Goal: Check status: Check status

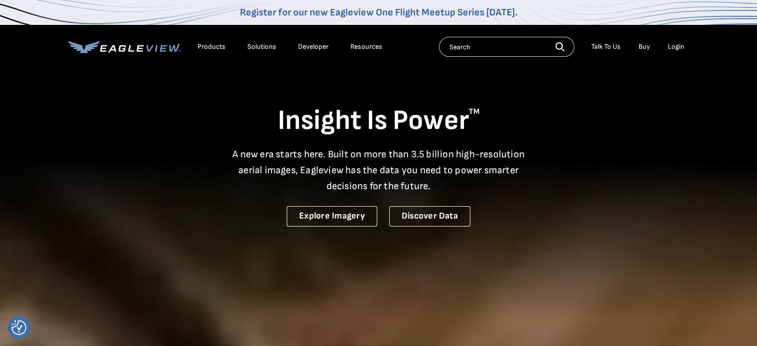
click at [671, 50] on div "Login" at bounding box center [676, 46] width 16 height 9
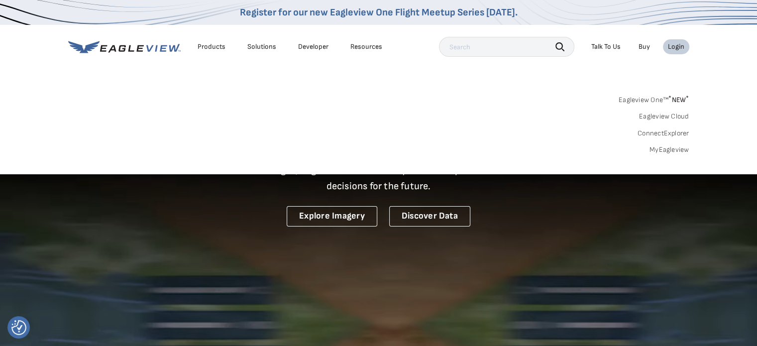
click at [517, 49] on input "text" at bounding box center [506, 47] width 135 height 20
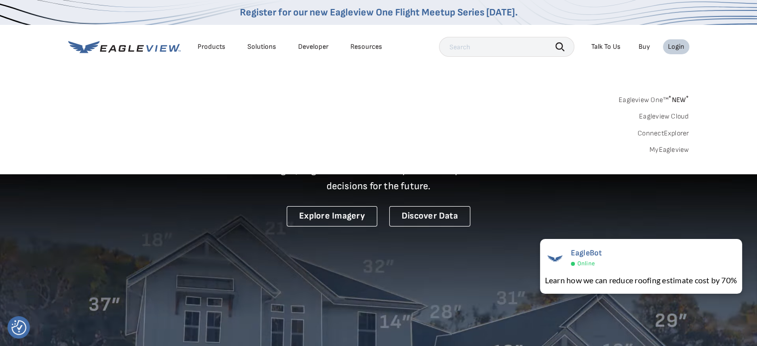
click at [671, 148] on link "MyEagleview" at bounding box center [669, 149] width 40 height 9
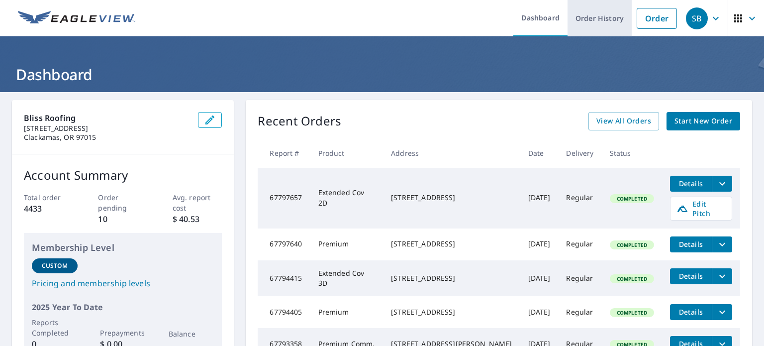
click at [586, 19] on link "Order History" at bounding box center [600, 18] width 64 height 36
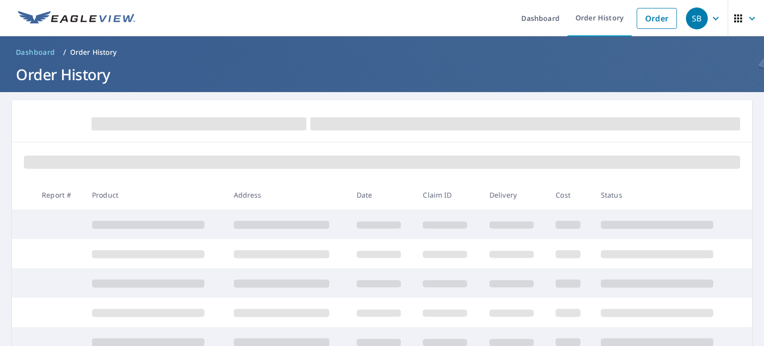
click at [386, 121] on span at bounding box center [525, 123] width 430 height 13
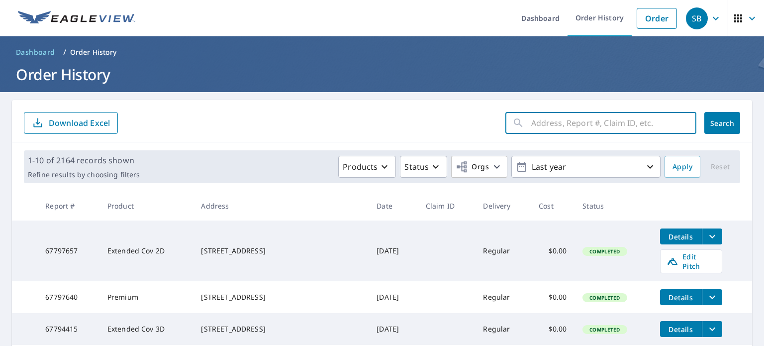
click at [538, 125] on input "text" at bounding box center [613, 123] width 165 height 28
type input "21128"
click at [717, 126] on span "Search" at bounding box center [722, 122] width 20 height 9
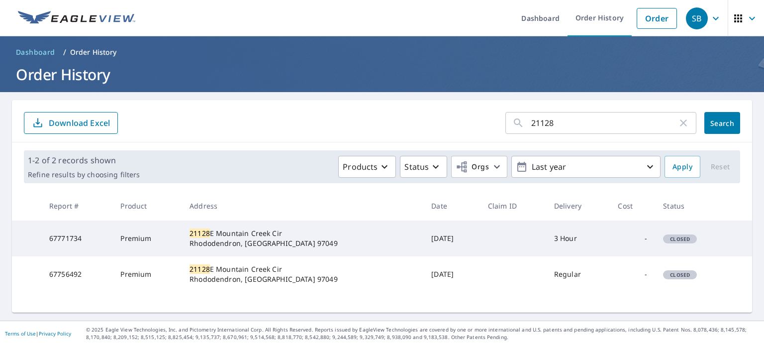
click at [60, 236] on td "67771734" at bounding box center [76, 238] width 71 height 36
click at [74, 238] on td "67771734" at bounding box center [76, 238] width 71 height 36
click at [248, 242] on div "21128 E Mountain Creek Cir Rhododendron, OR 97049" at bounding box center [303, 238] width 226 height 20
